Goal: Find specific page/section: Find specific page/section

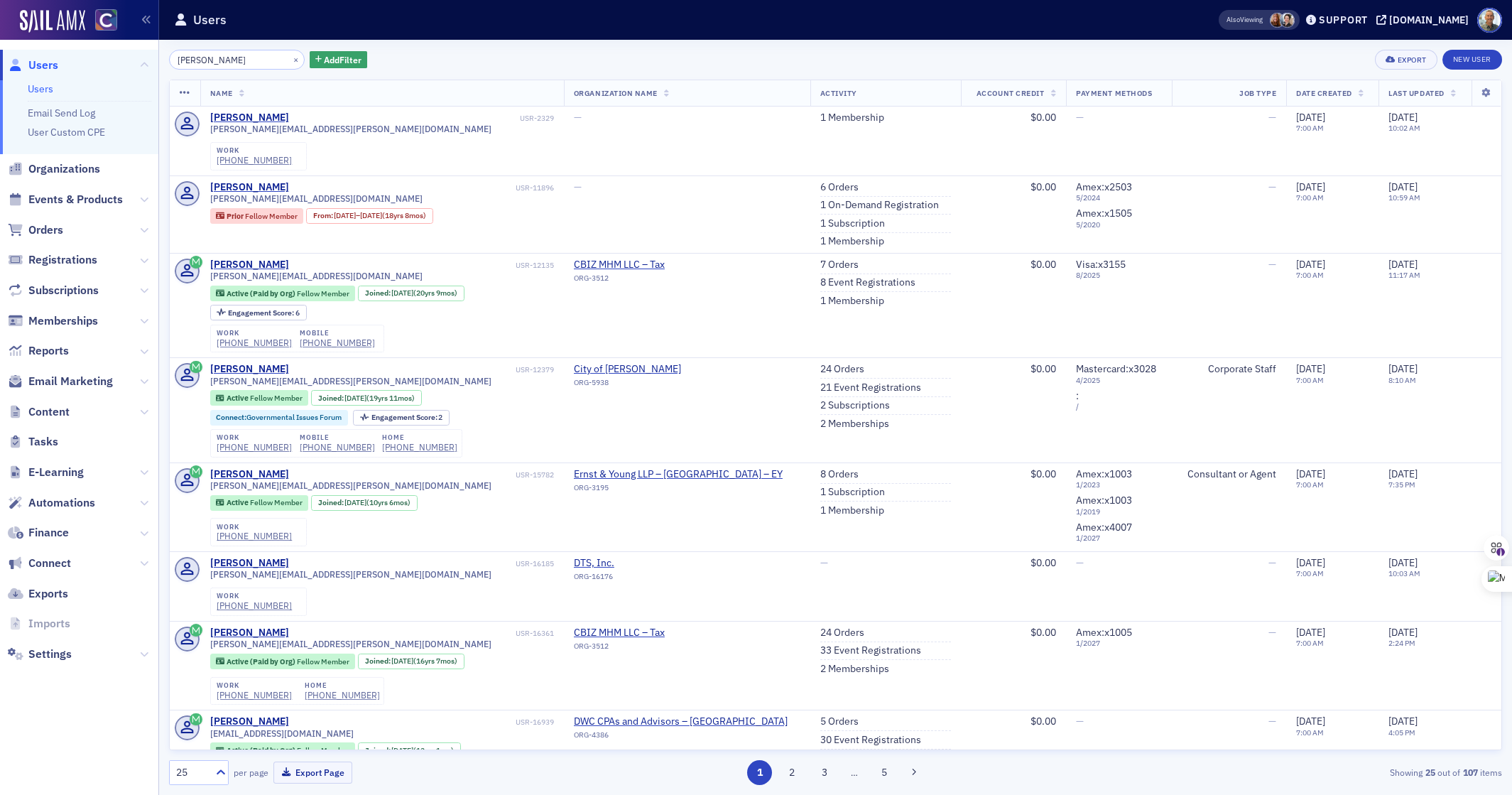
drag, startPoint x: 204, startPoint y: 58, endPoint x: 168, endPoint y: 60, distance: 36.1
click at [169, 60] on input "[PERSON_NAME]" at bounding box center [237, 60] width 136 height 20
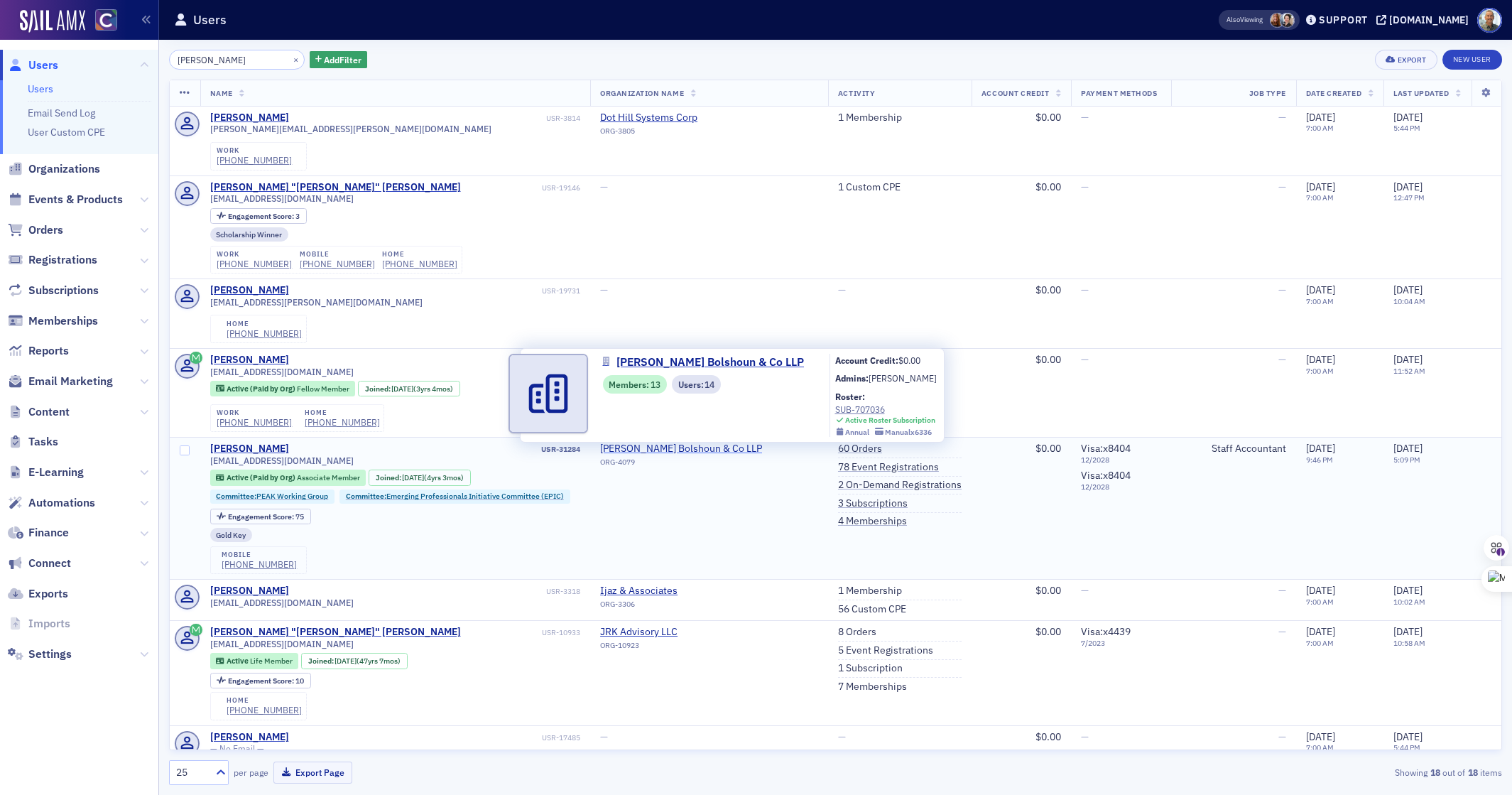
type input "[PERSON_NAME]"
click at [763, 359] on span "[PERSON_NAME] Bolshoun & Co LLP" at bounding box center [710, 362] width 188 height 17
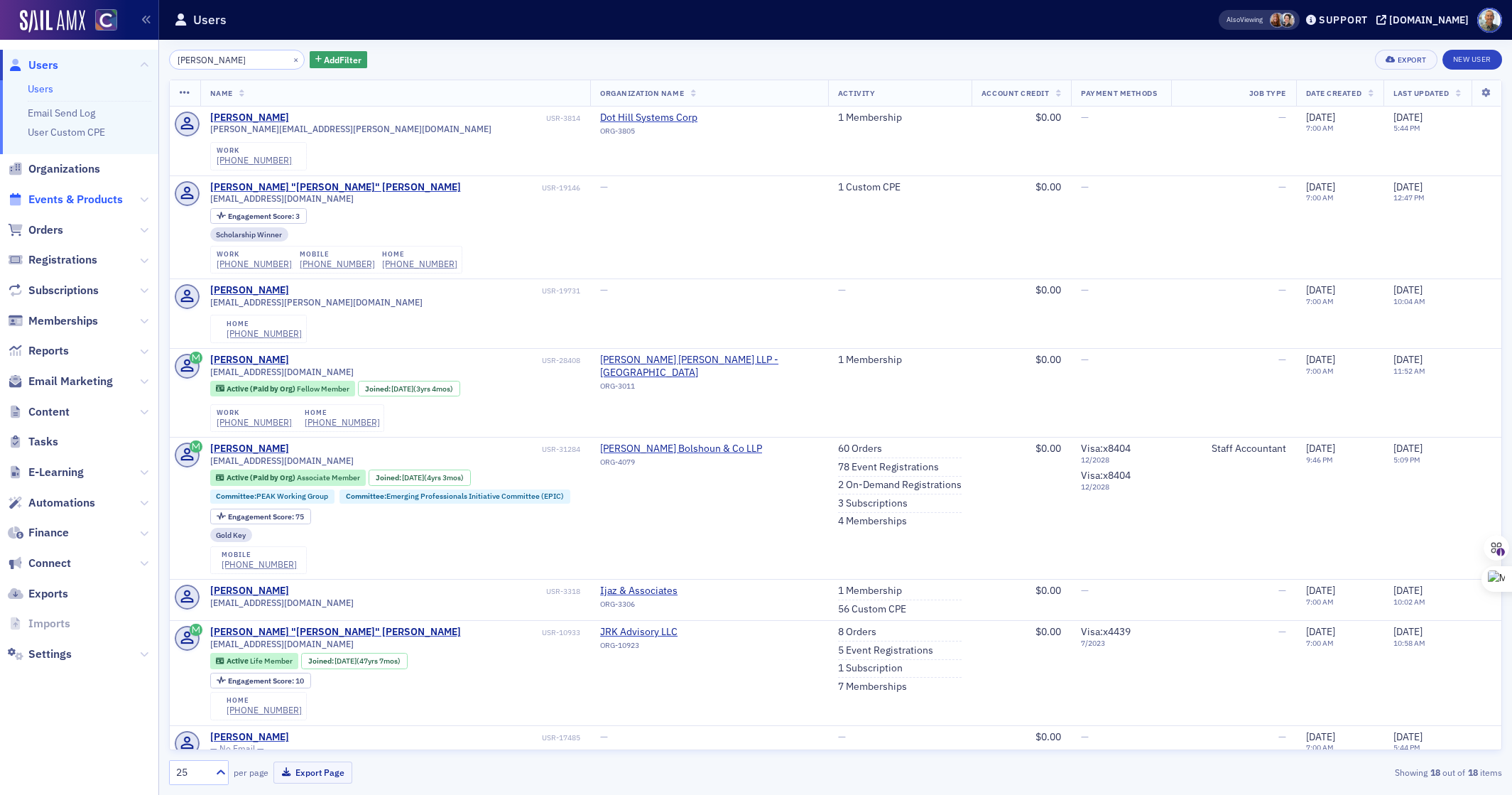
click at [56, 199] on span "Events & Products" at bounding box center [75, 200] width 95 height 16
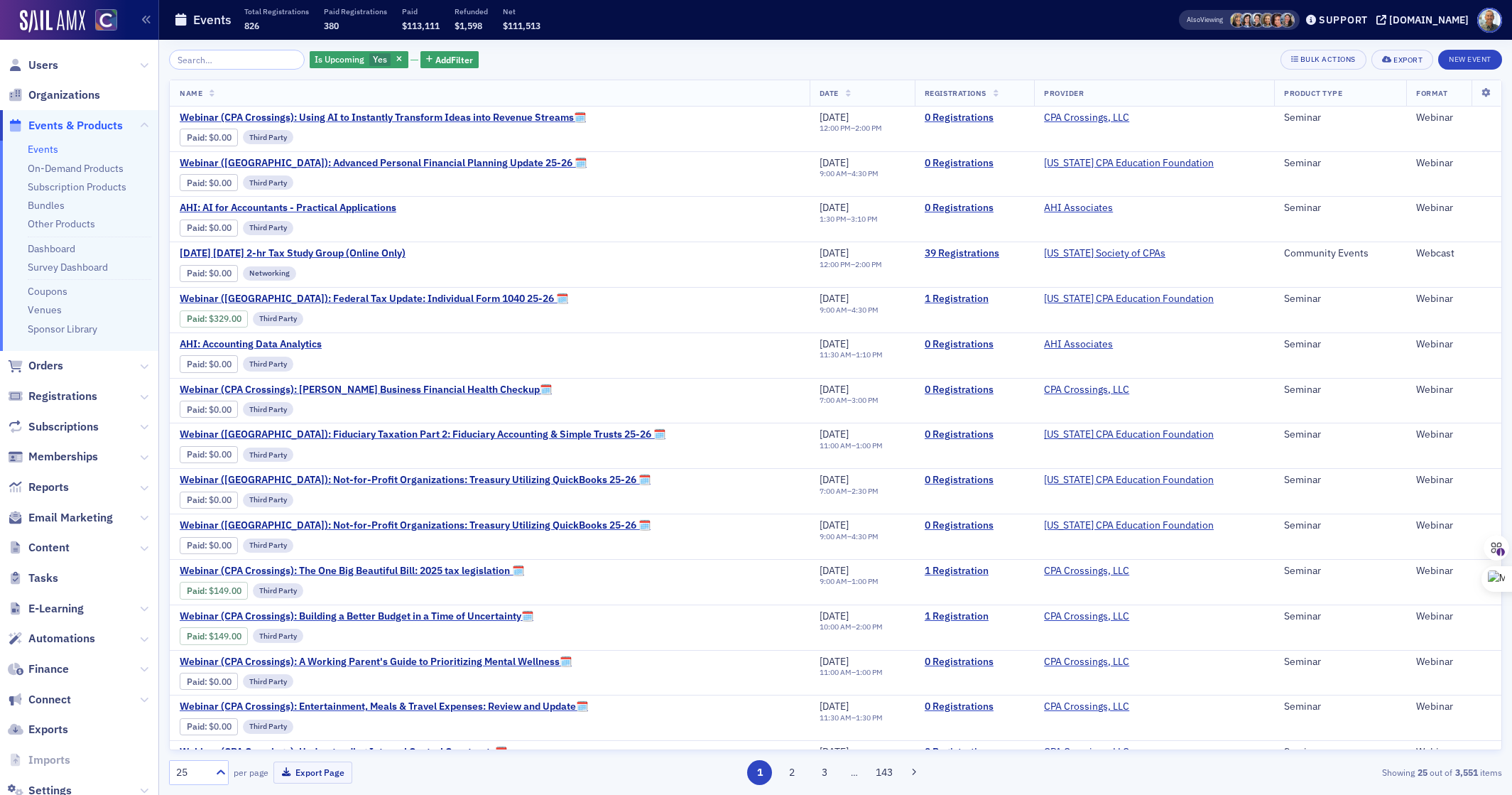
click at [44, 149] on link "Events" at bounding box center [43, 149] width 30 height 13
click at [207, 59] on input "search" at bounding box center [237, 60] width 136 height 20
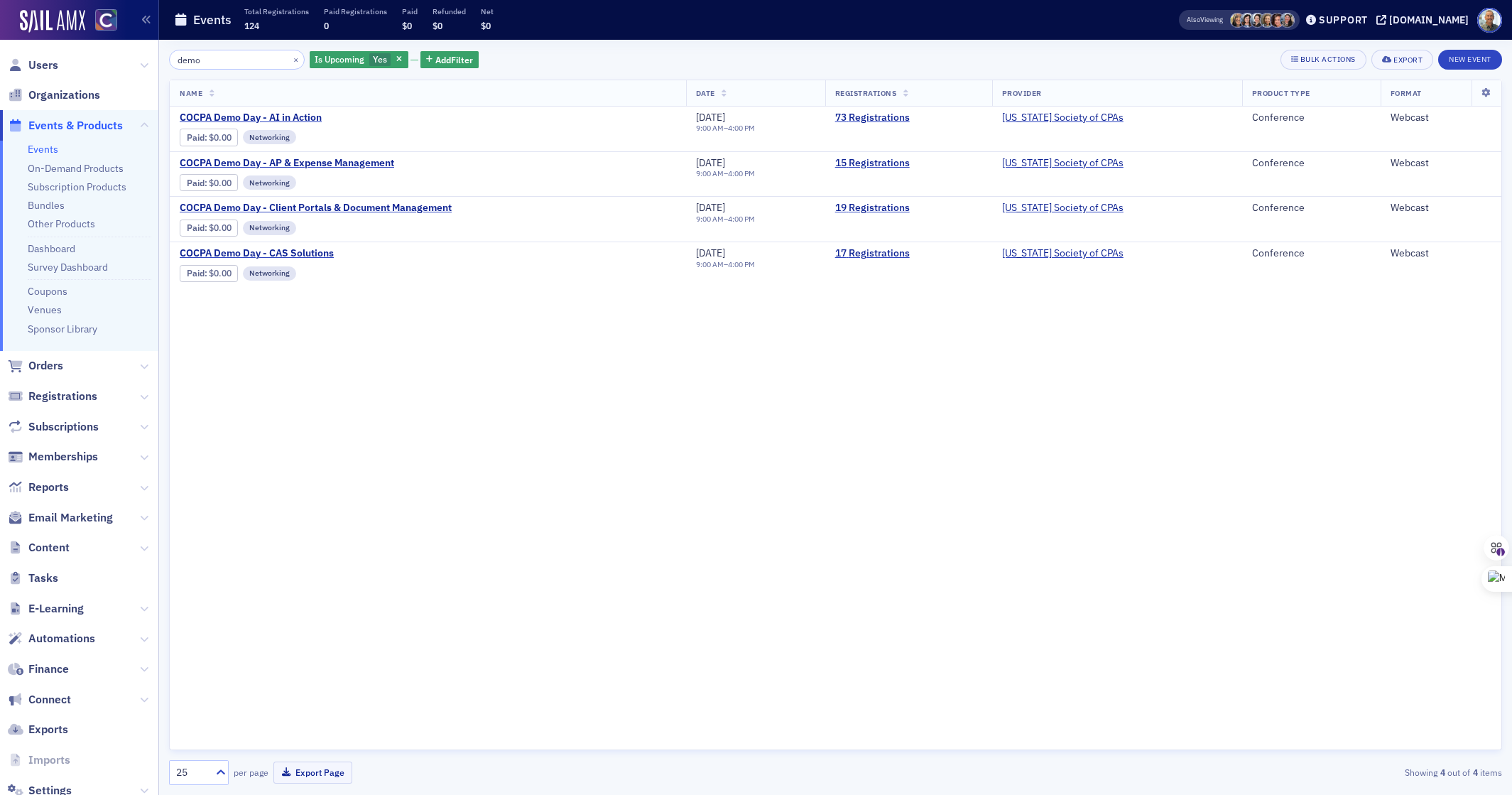
type input "demo"
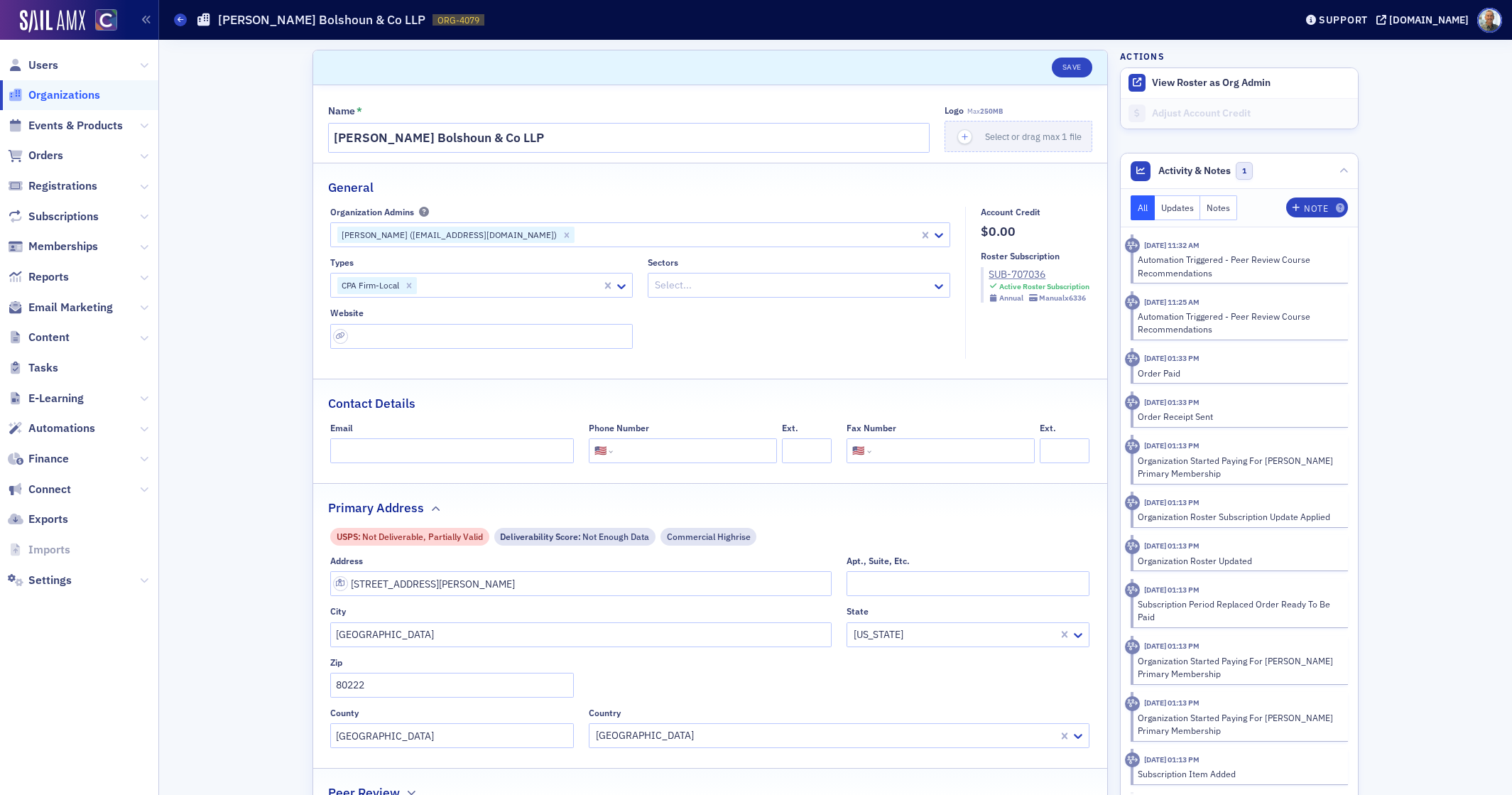
select select "US"
